Goal: Obtain resource: Download file/media

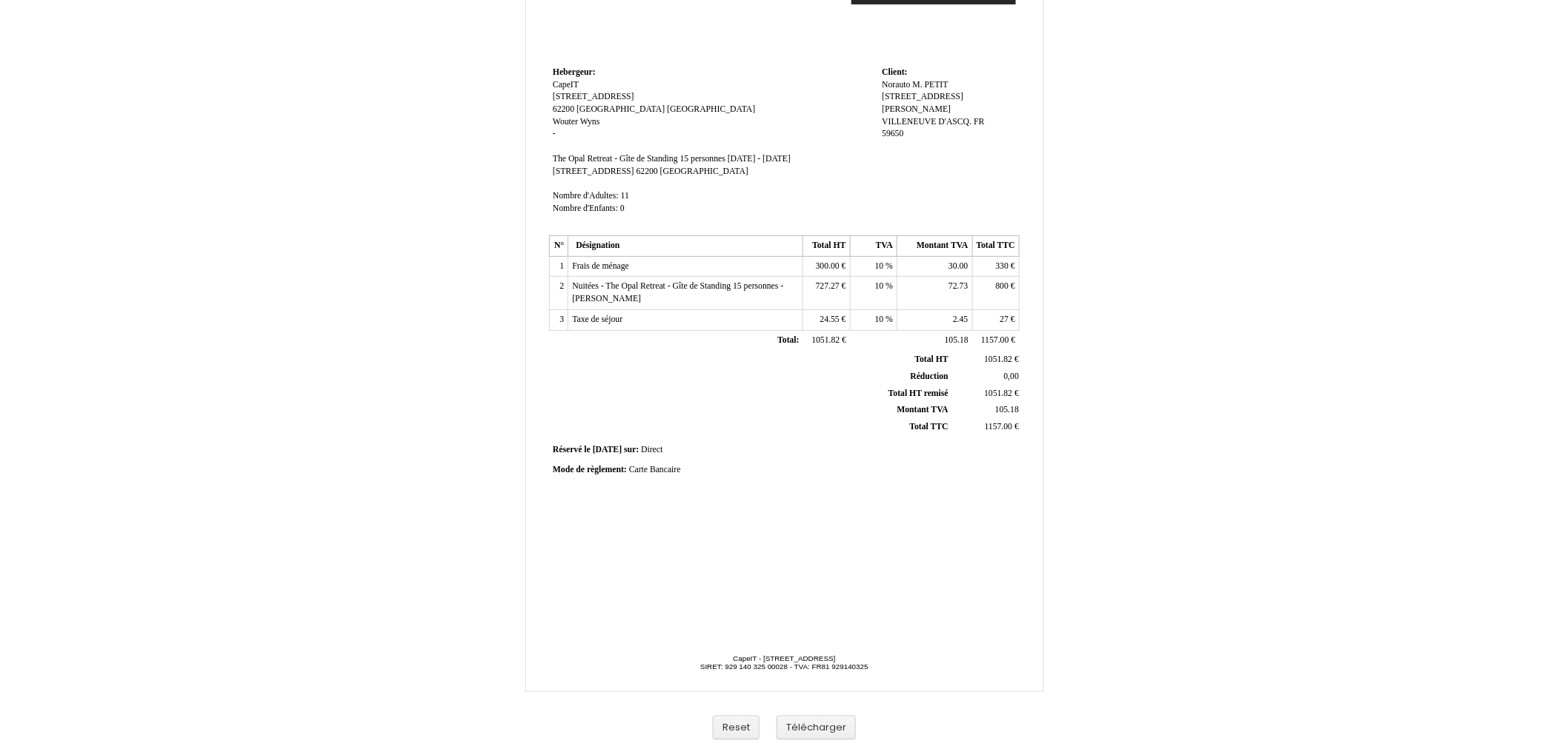
scroll to position [144, 0]
click at [801, 724] on button "Télécharger" at bounding box center [815, 728] width 79 height 25
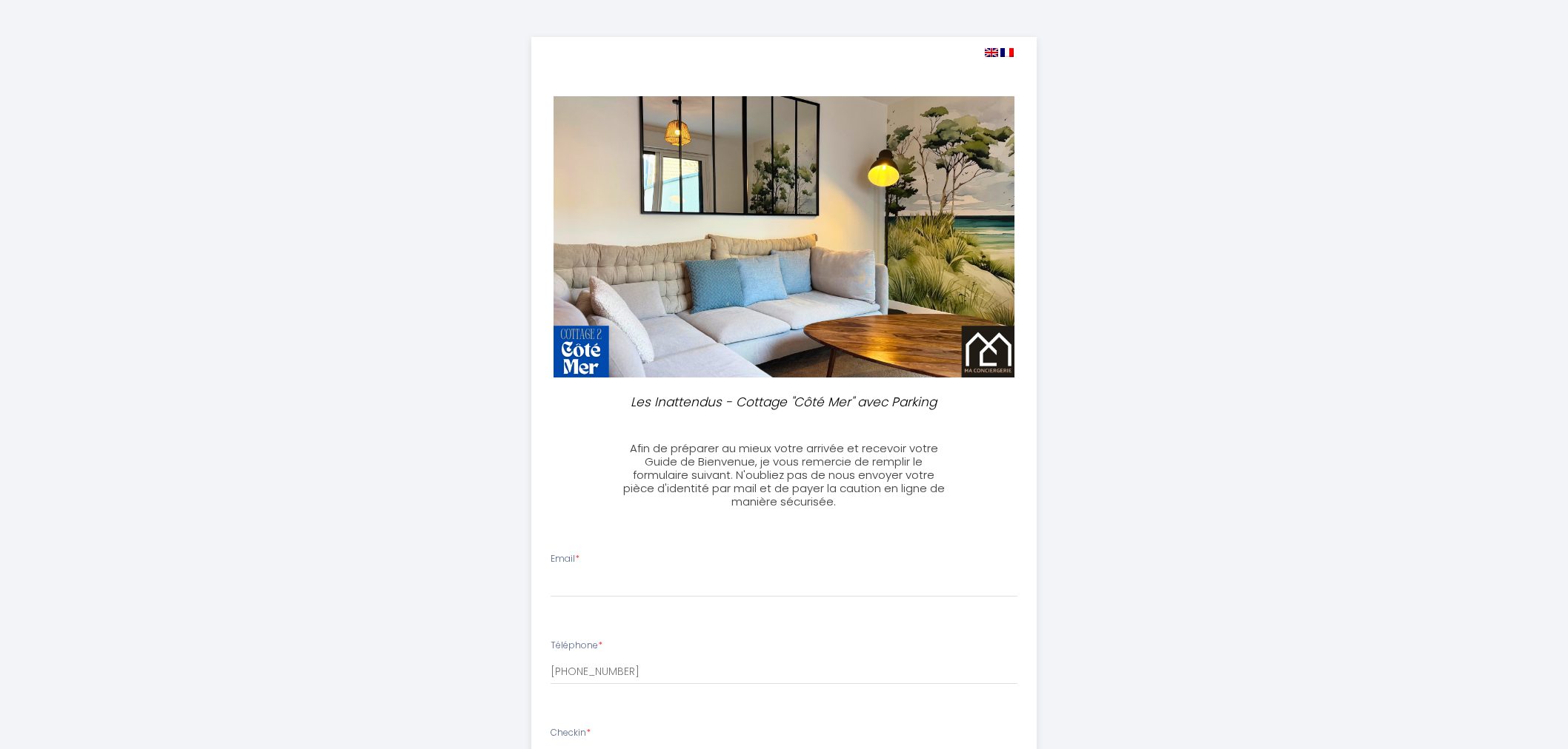
select select
